Goal: Task Accomplishment & Management: Use online tool/utility

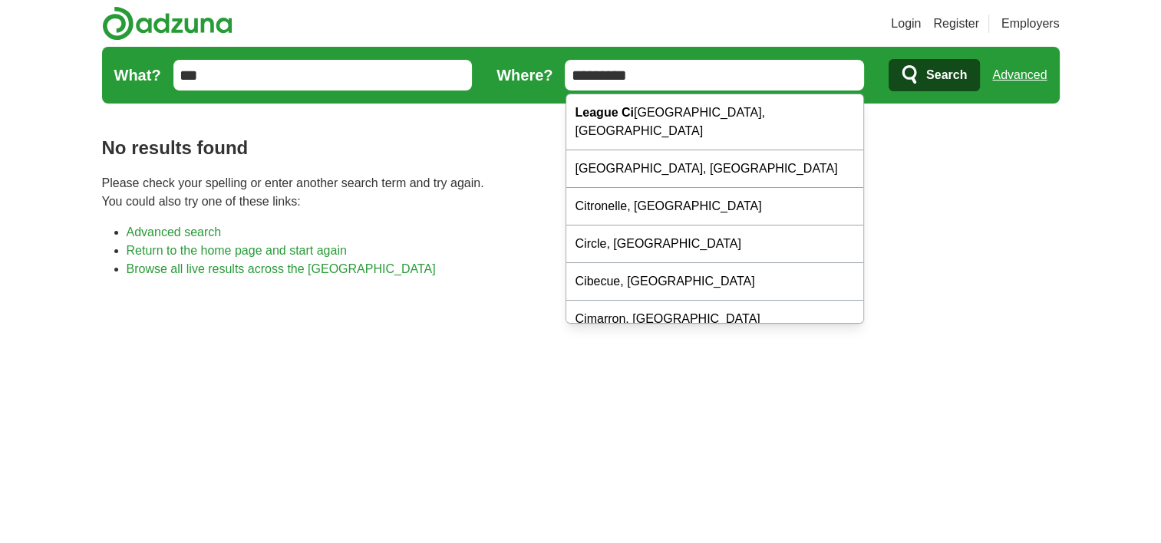
click at [638, 74] on input "*********" at bounding box center [714, 75] width 299 height 31
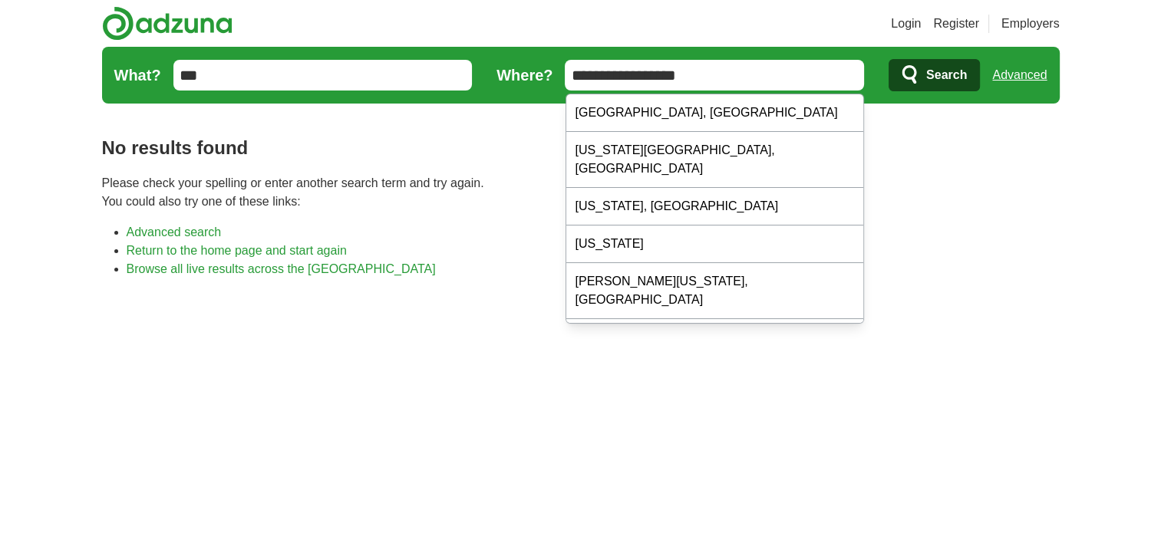
type input "**********"
click at [906, 132] on div "No results found Please check your spelling or enter another search term and tr…" at bounding box center [581, 495] width 958 height 771
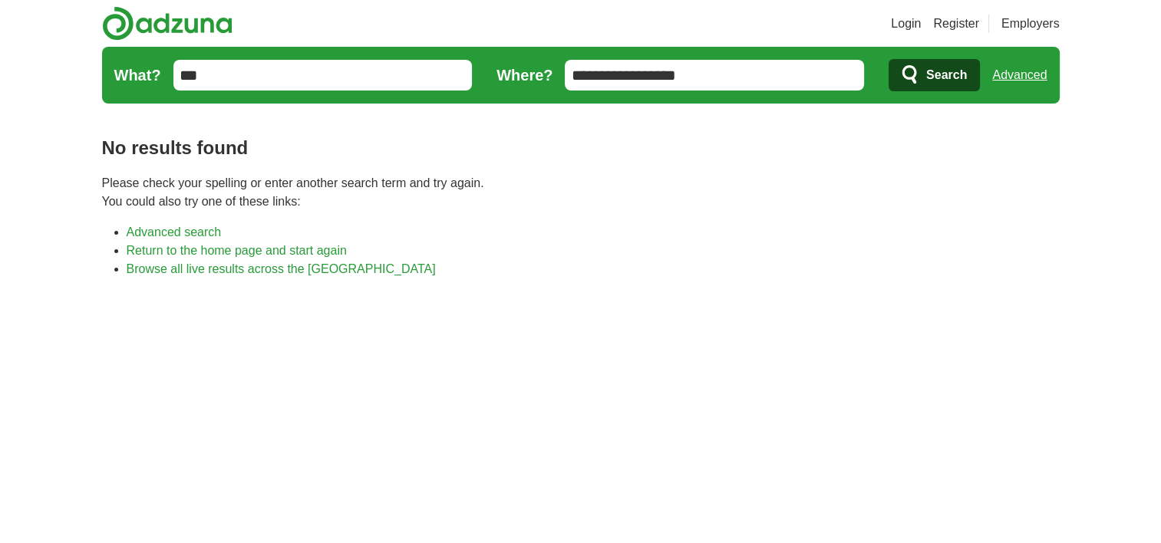
drag, startPoint x: 932, startPoint y: 80, endPoint x: 932, endPoint y: 71, distance: 8.4
click at [932, 71] on span "Search" at bounding box center [946, 75] width 41 height 31
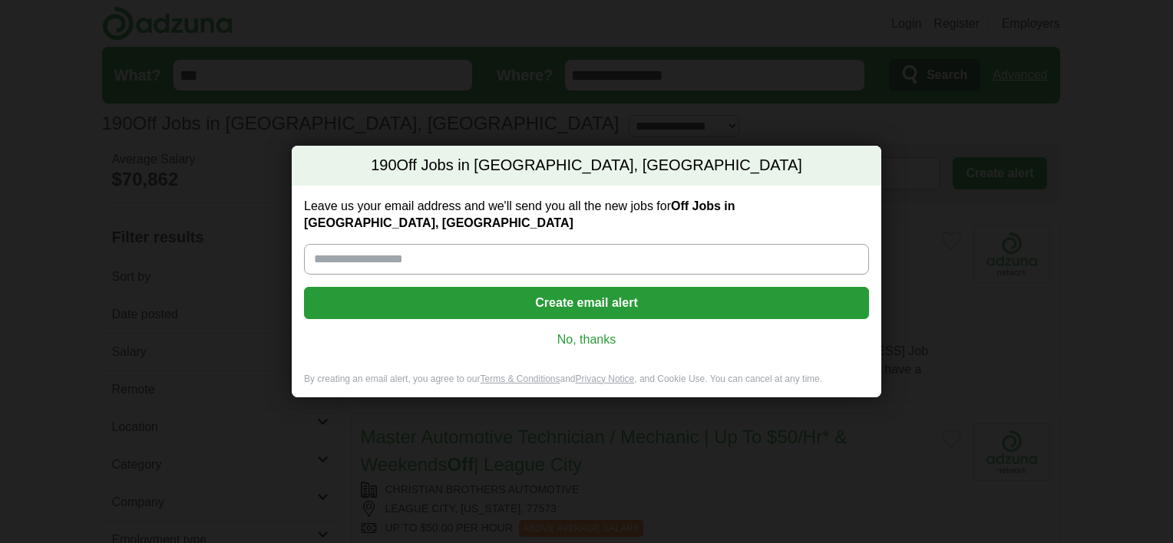
drag, startPoint x: 0, startPoint y: 0, endPoint x: 593, endPoint y: 325, distance: 676.0
click at [593, 332] on link "No, thanks" at bounding box center [586, 340] width 540 height 17
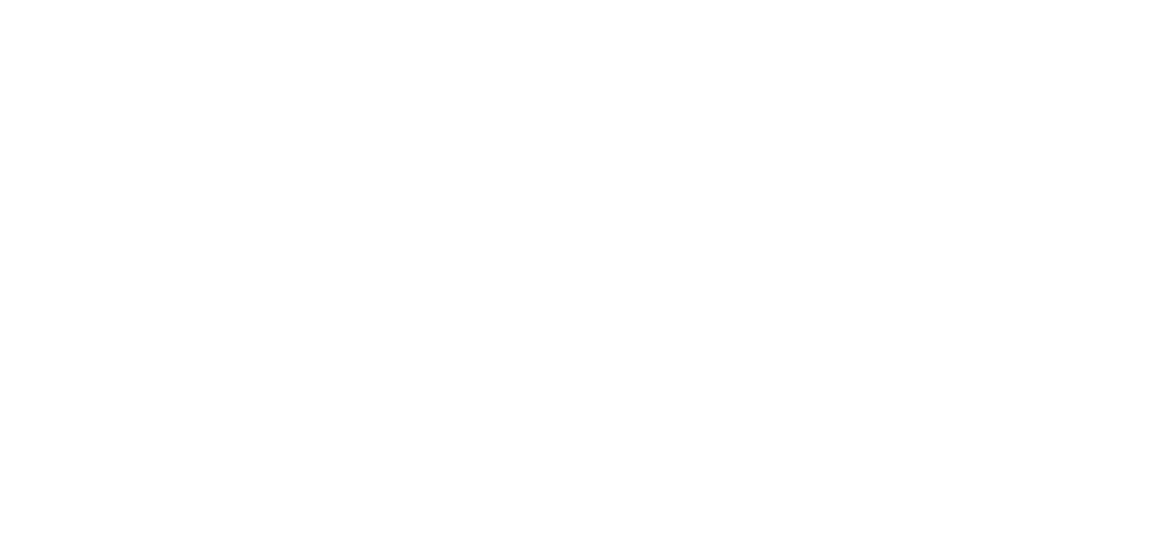
scroll to position [2376, 0]
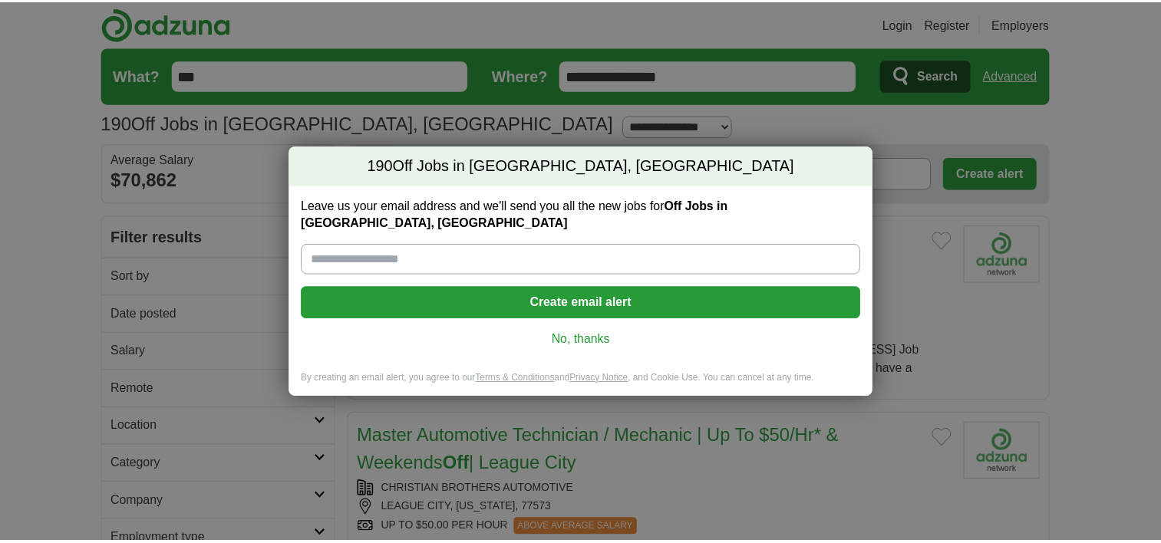
scroll to position [2092, 0]
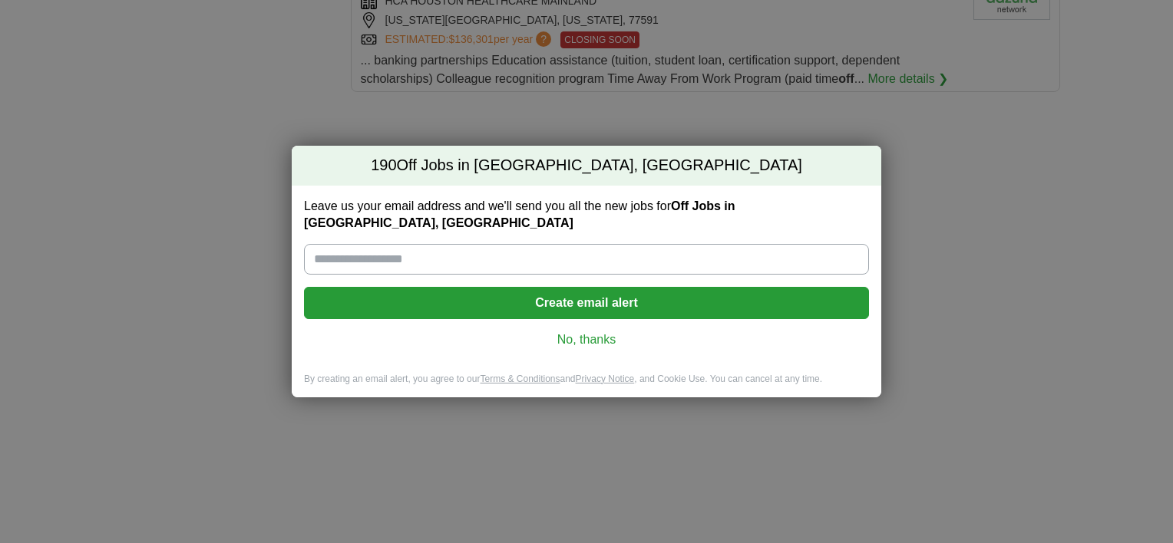
click at [592, 334] on link "No, thanks" at bounding box center [586, 340] width 540 height 17
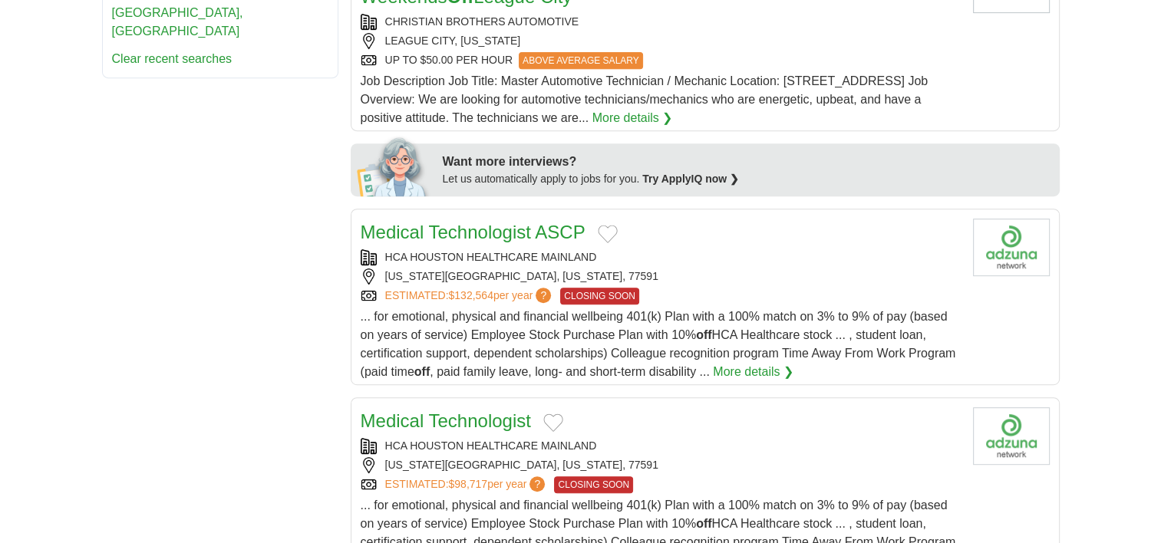
scroll to position [31, 0]
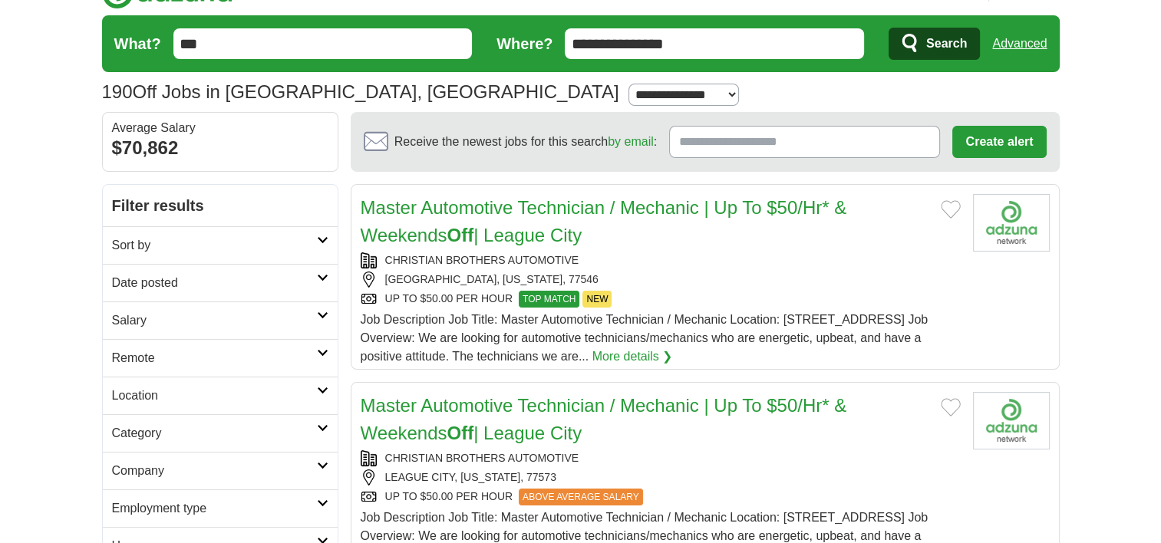
click at [299, 304] on link "Salary" at bounding box center [220, 321] width 235 height 38
click at [218, 357] on select "**********" at bounding box center [220, 364] width 216 height 32
select select "*****"
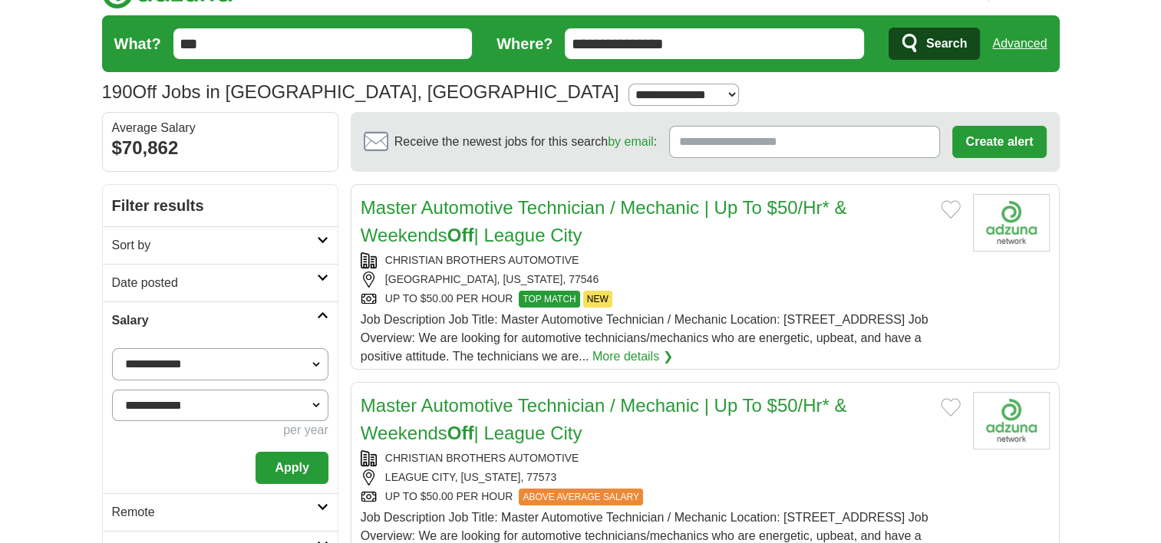
click at [304, 461] on button "Apply" at bounding box center [292, 468] width 72 height 32
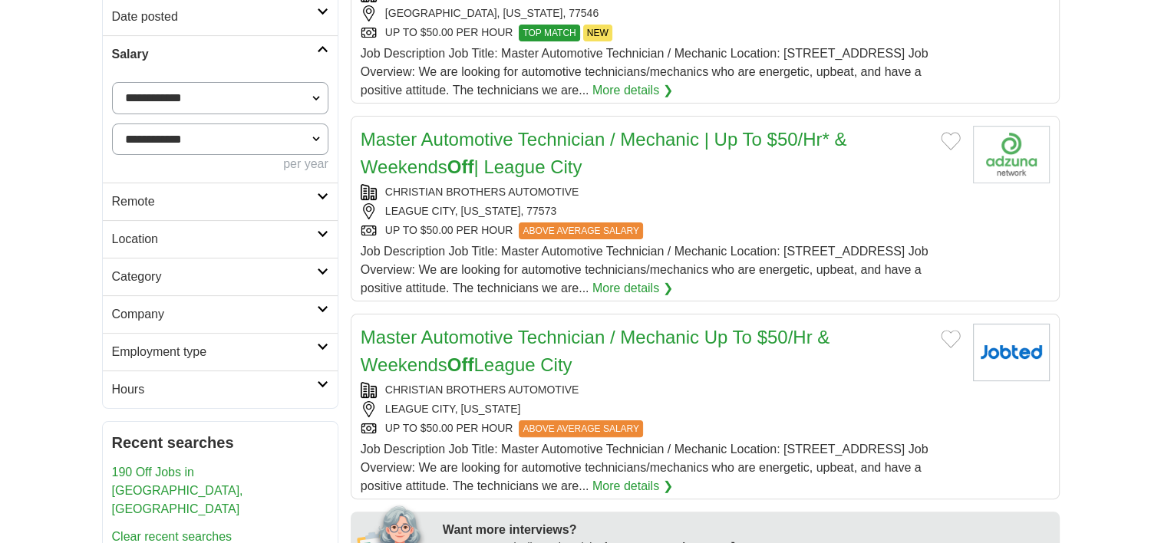
scroll to position [307, 0]
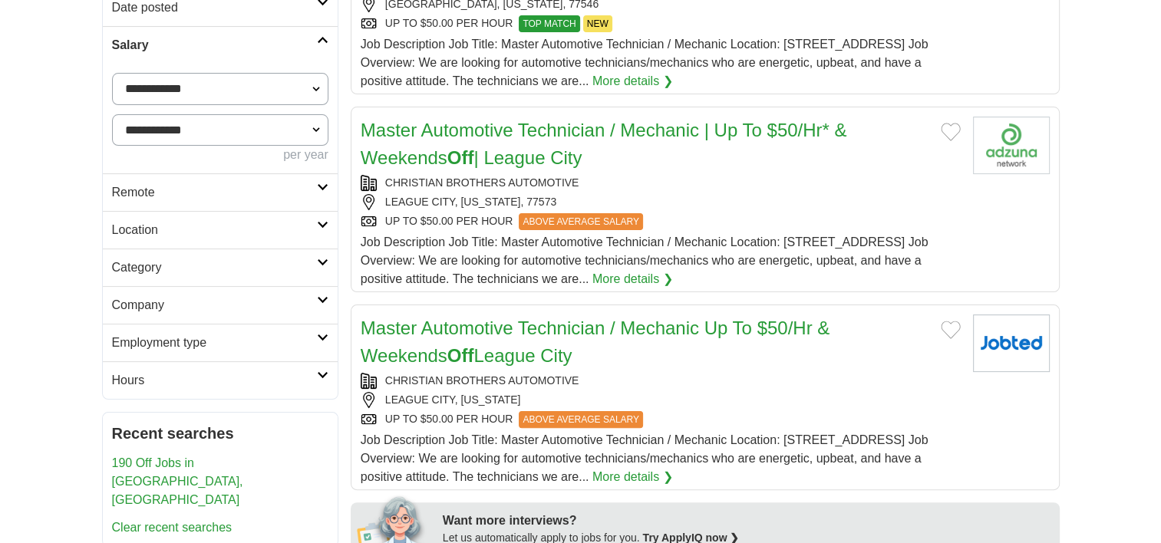
click at [210, 274] on h2 "Category" at bounding box center [214, 268] width 205 height 18
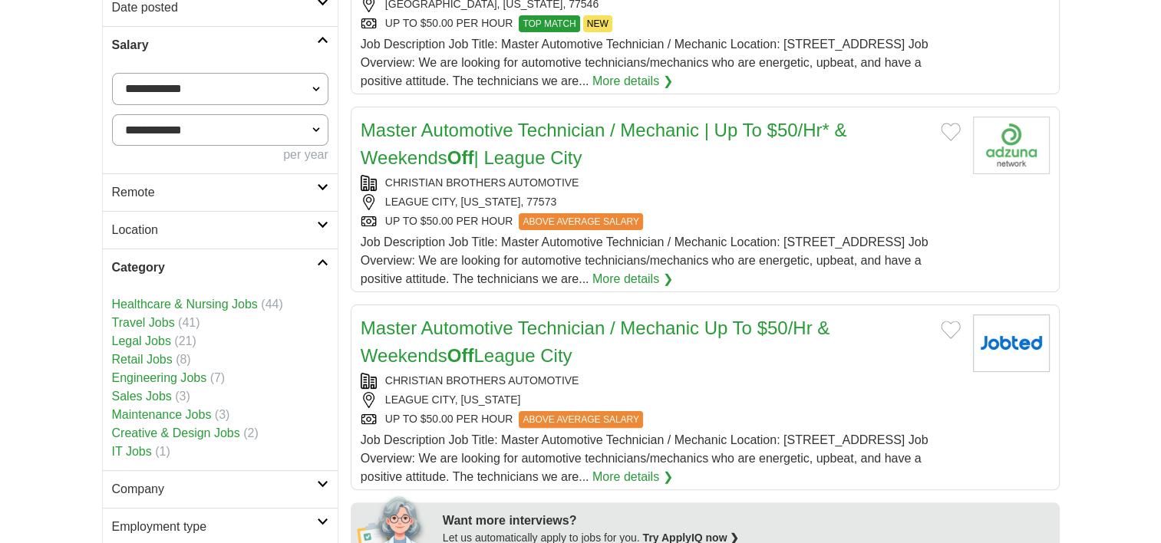
click at [322, 180] on link "Remote" at bounding box center [220, 192] width 235 height 38
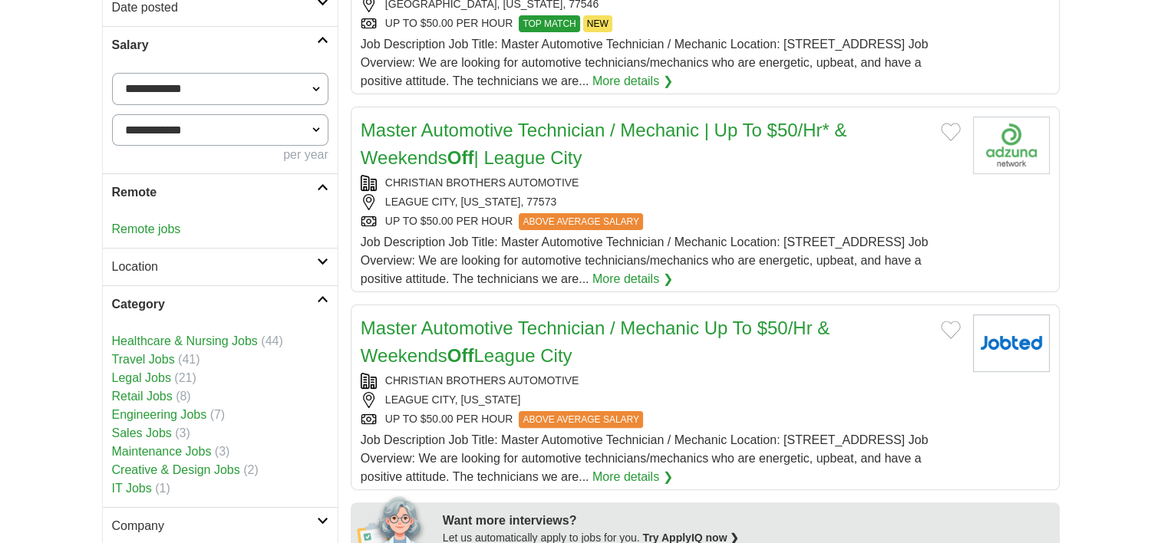
click at [150, 220] on div "Remote jobs" at bounding box center [220, 229] width 235 height 37
click at [150, 233] on link "Remote jobs" at bounding box center [146, 229] width 69 height 13
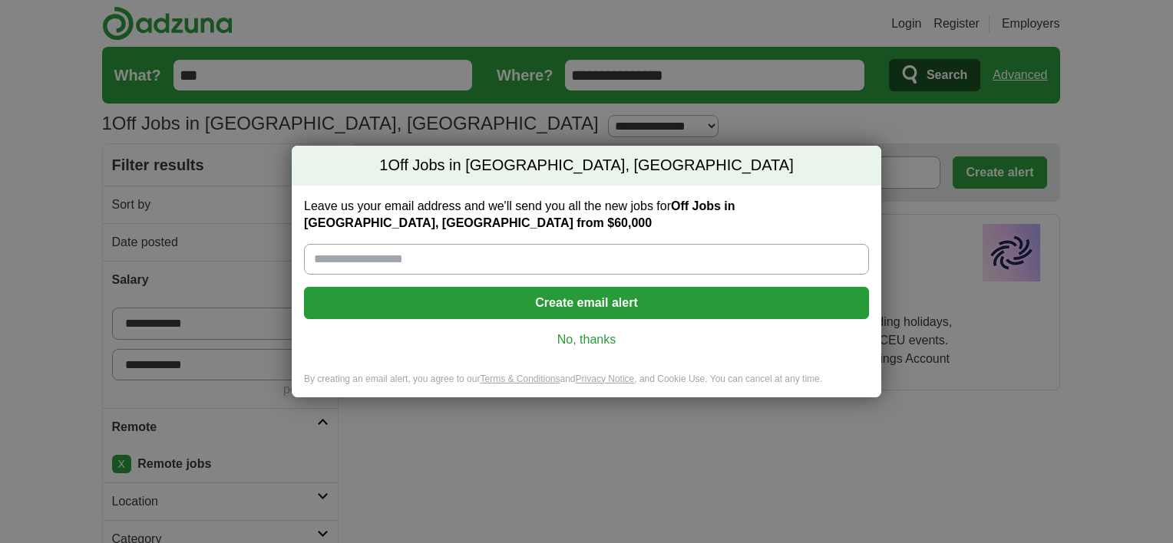
click at [596, 347] on link "No, thanks" at bounding box center [586, 340] width 540 height 17
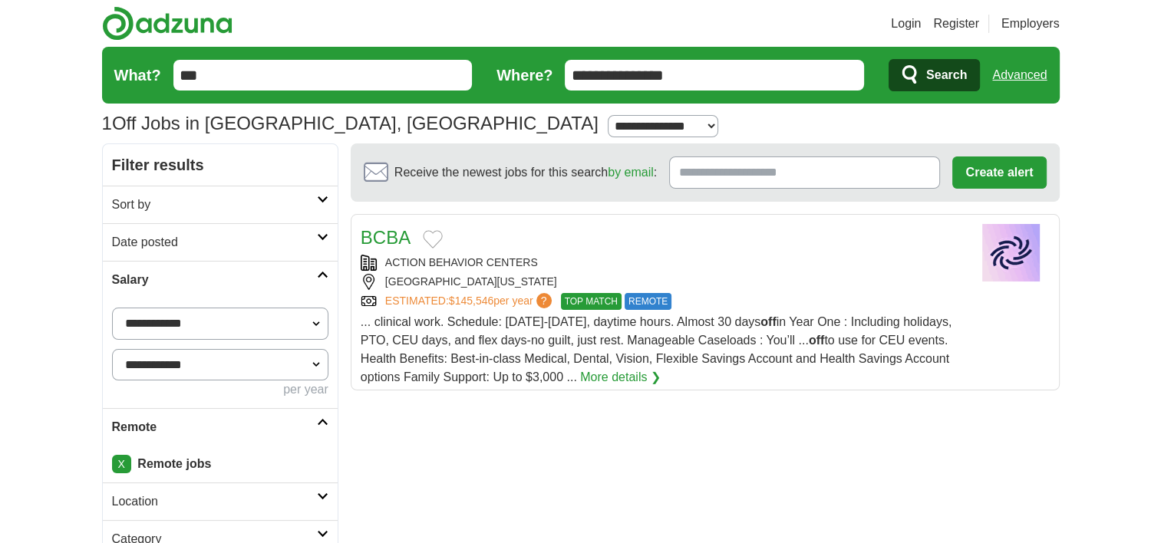
click at [457, 341] on span "... clinical work. Schedule: [DATE]-[DATE], daytime hours. Almost 30 days off i…" at bounding box center [656, 349] width 591 height 68
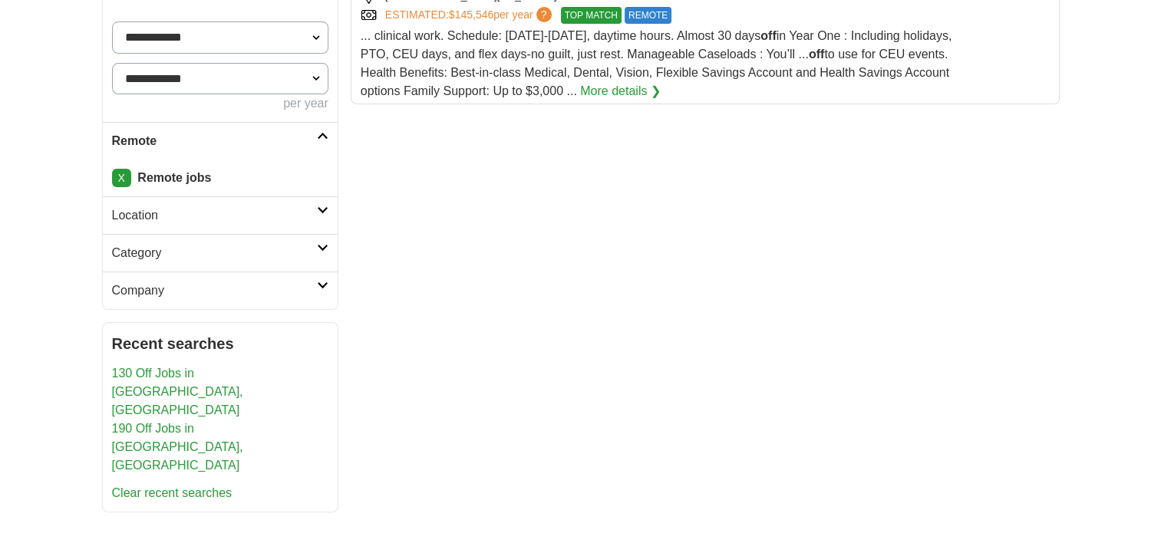
scroll to position [288, 0]
